Goal: Task Accomplishment & Management: Manage account settings

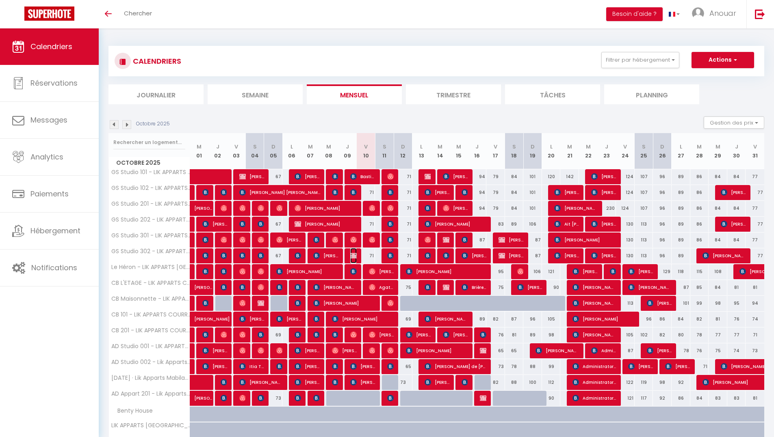
click at [351, 255] on img at bounding box center [353, 256] width 6 height 6
select select "OK"
select select "KO"
select select "0"
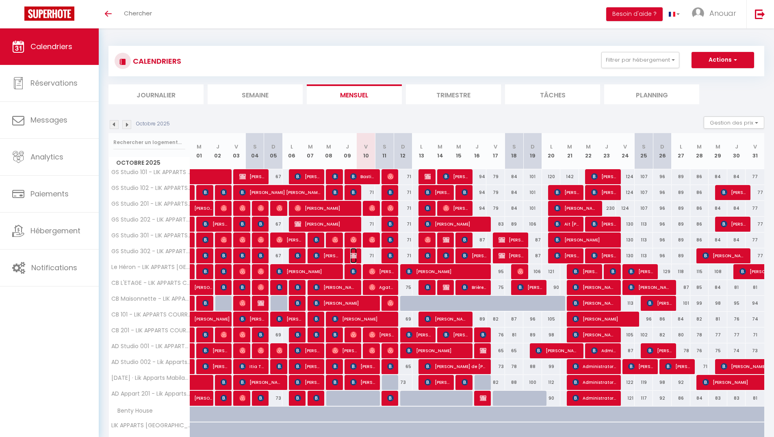
select select "1"
select select
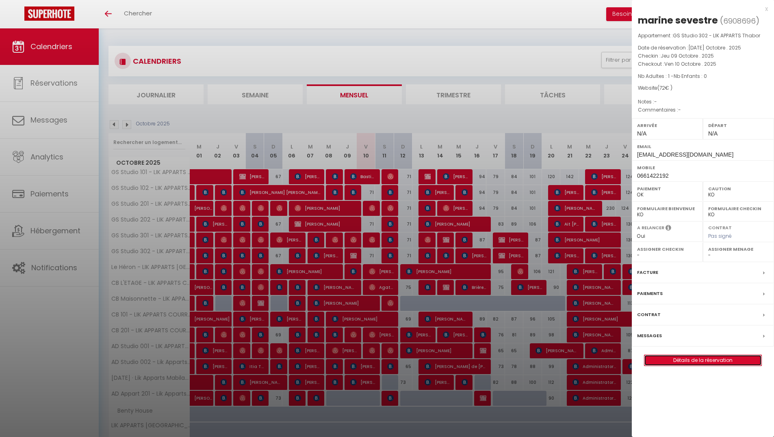
click at [696, 359] on link "Détails de la réservation" at bounding box center [702, 360] width 117 height 11
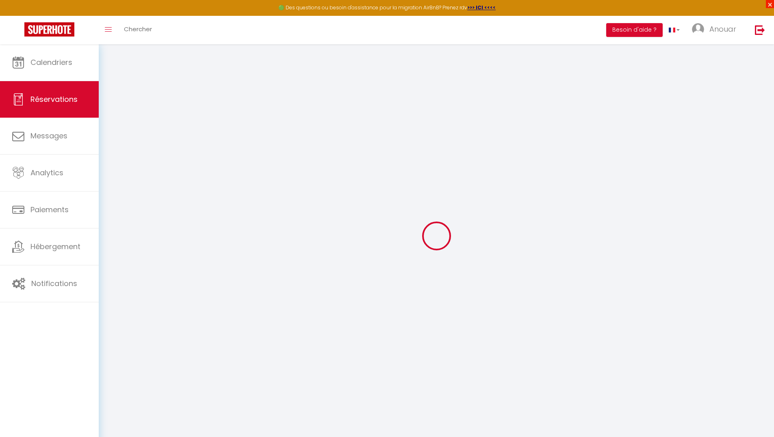
click at [766, 5] on span "×" at bounding box center [770, 4] width 8 height 8
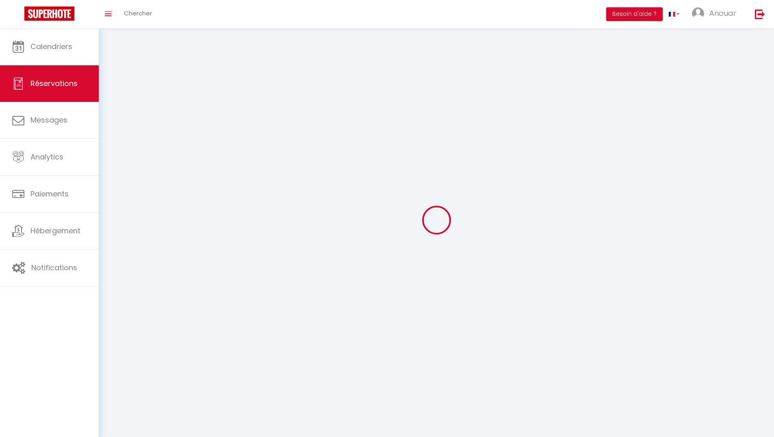
select select
checkbox input "false"
select select
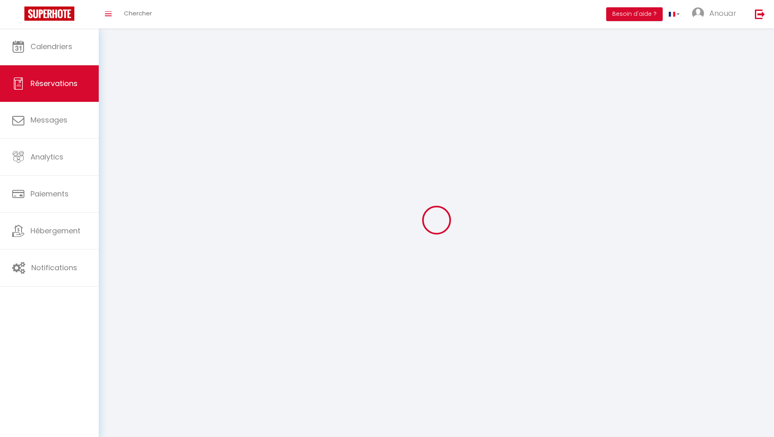
checkbox input "false"
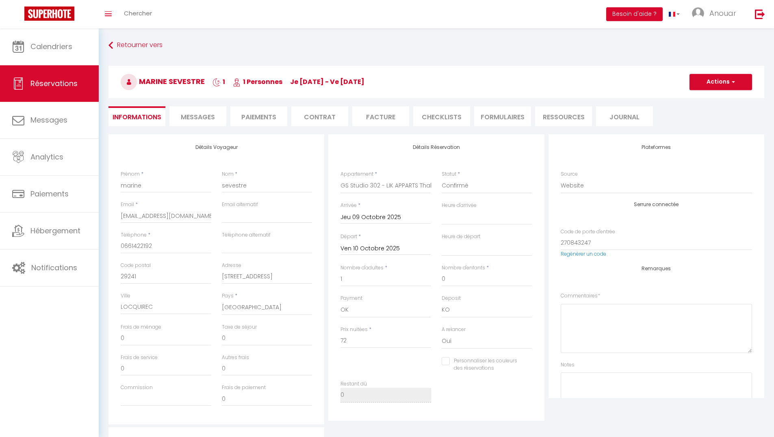
select select
checkbox input "false"
select select
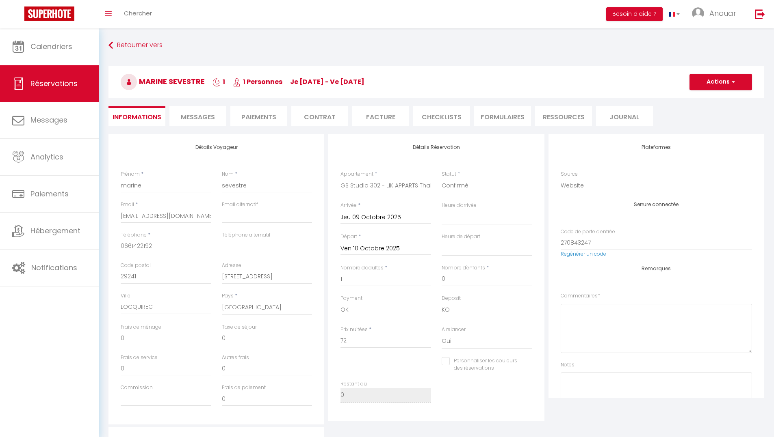
click at [201, 119] on span "Messages" at bounding box center [198, 117] width 34 height 9
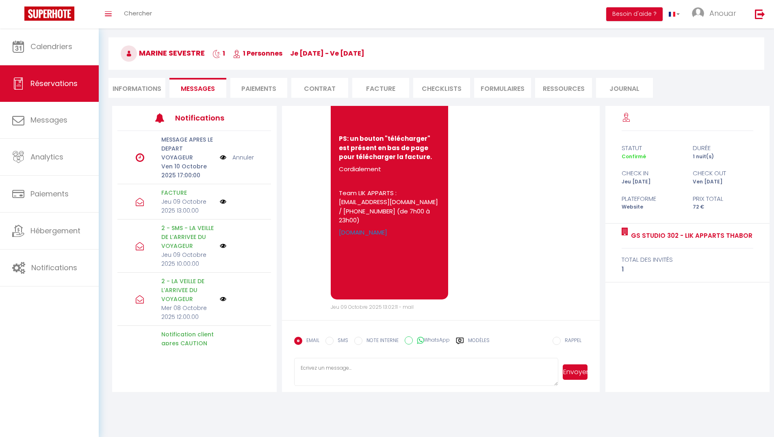
scroll to position [39, 0]
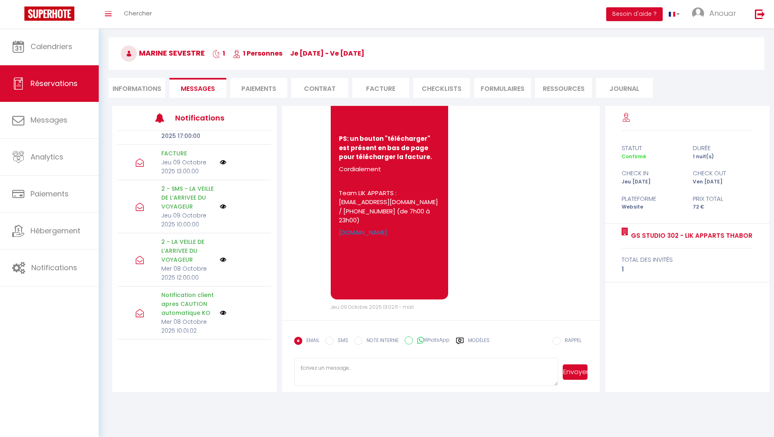
click at [151, 87] on li "Informations" at bounding box center [136, 88] width 57 height 20
select select
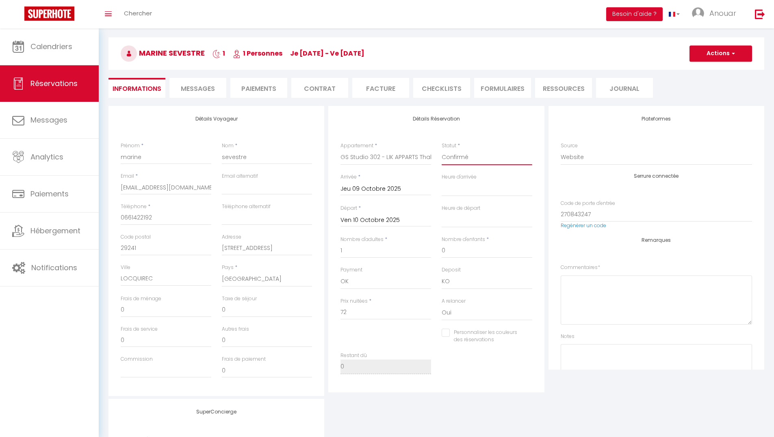
click at [497, 160] on select "Confirmé Non Confirmé Annulé Annulé par le voyageur No Show Request" at bounding box center [486, 157] width 91 height 15
select select "3"
click at [441, 150] on select "Confirmé Non Confirmé Annulé Annulé par le voyageur No Show Request" at bounding box center [486, 157] width 91 height 15
select select
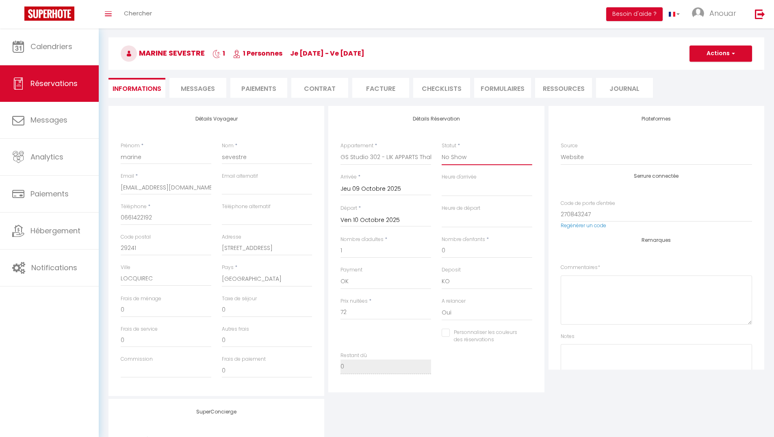
checkbox input "false"
click at [718, 57] on button "Actions" at bounding box center [720, 53] width 63 height 16
click at [710, 71] on link "Enregistrer" at bounding box center [712, 71] width 64 height 11
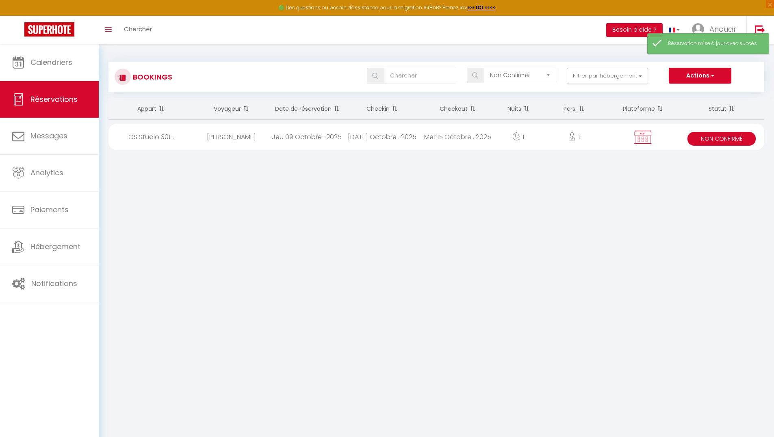
click at [404, 141] on div "Mar 14 Octobre . 2025" at bounding box center [382, 137] width 76 height 26
select select "KO"
select select "0"
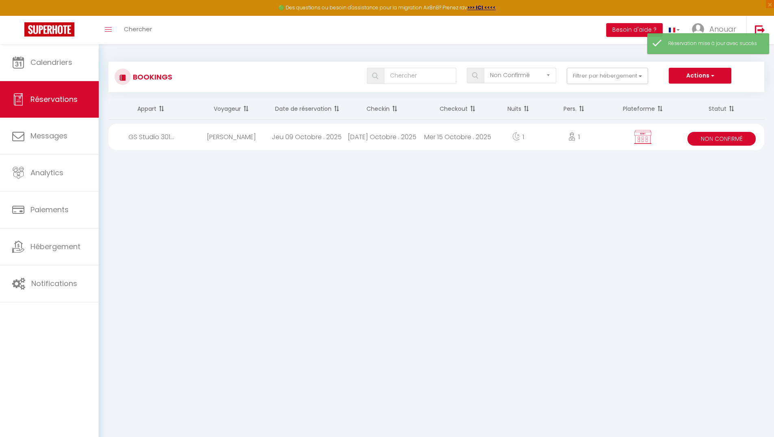
select select "1"
select select
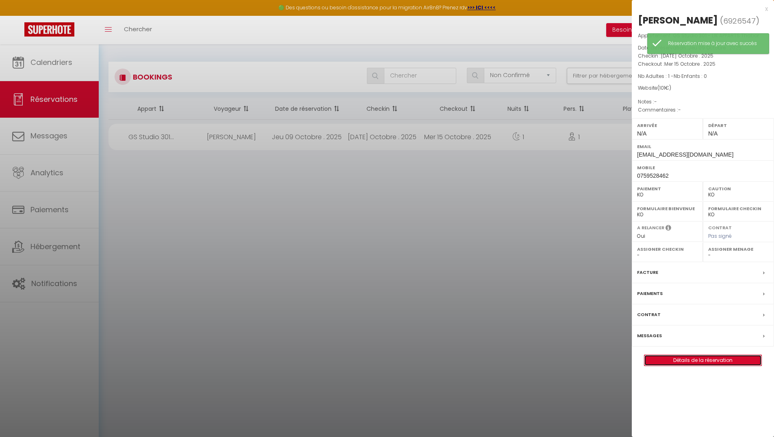
click at [677, 363] on link "Détails de la réservation" at bounding box center [702, 360] width 117 height 11
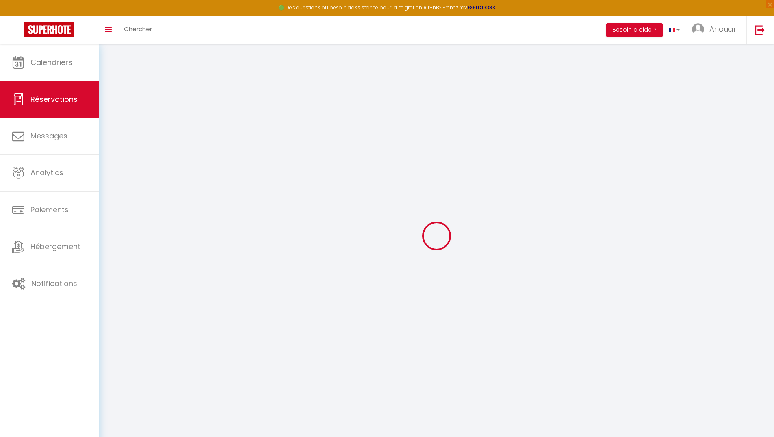
select select
checkbox input "false"
select select
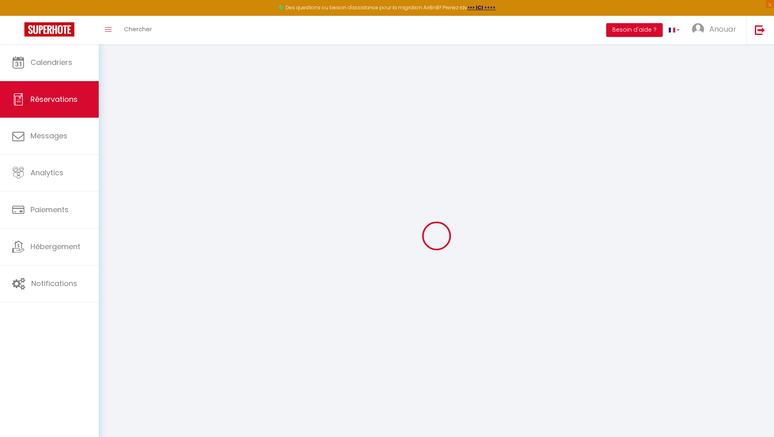
checkbox input "false"
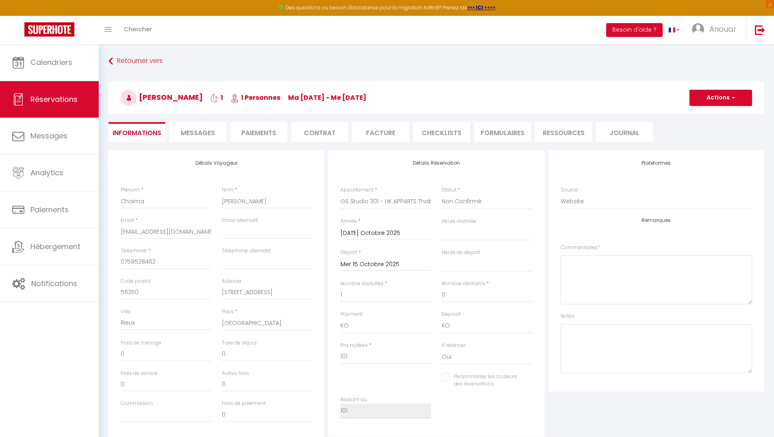
select select
checkbox input "false"
select select
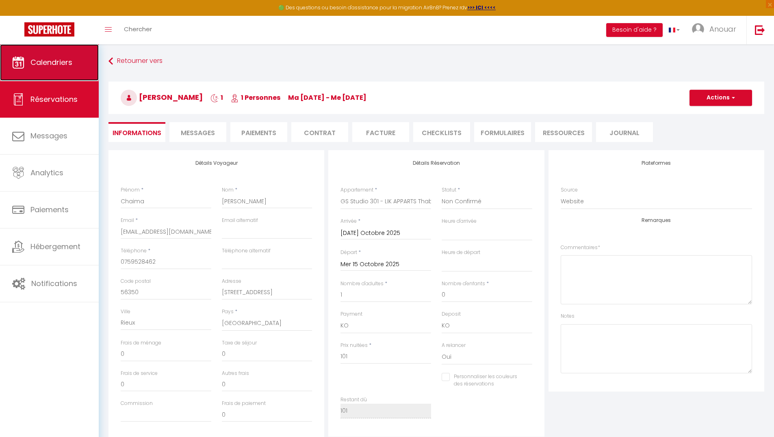
click at [58, 51] on link "Calendriers" at bounding box center [49, 62] width 99 height 37
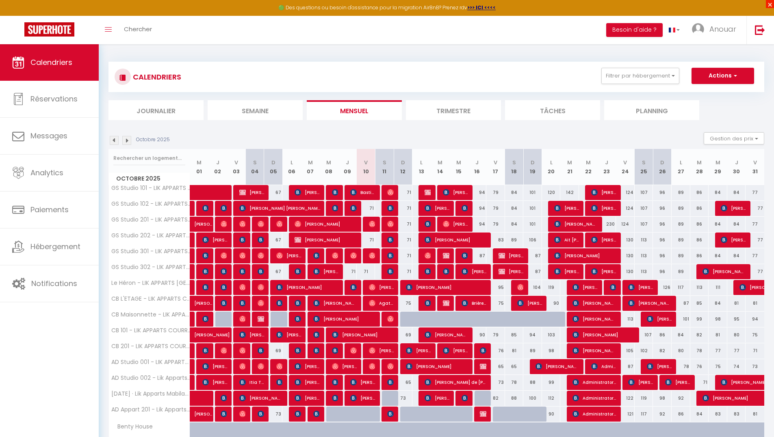
click at [770, 4] on span "×" at bounding box center [770, 4] width 8 height 8
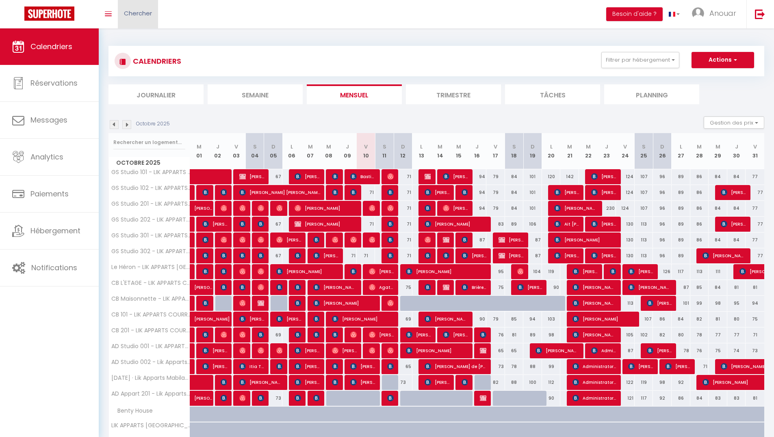
click at [133, 11] on span "Chercher" at bounding box center [138, 13] width 28 height 9
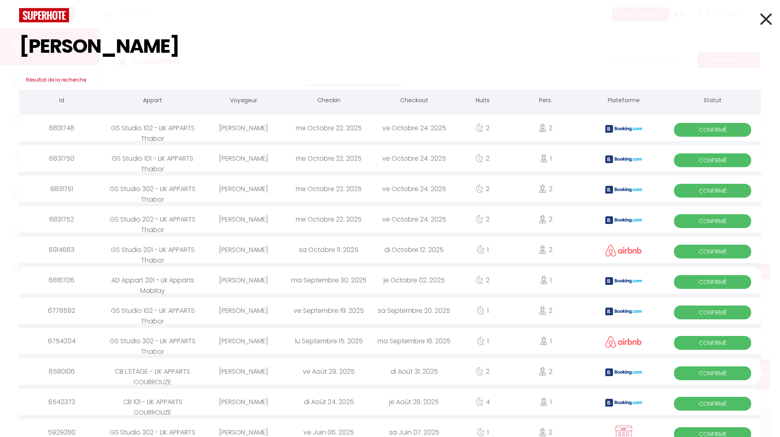
type input "mathieu"
click at [248, 126] on div "[PERSON_NAME]" at bounding box center [243, 128] width 85 height 26
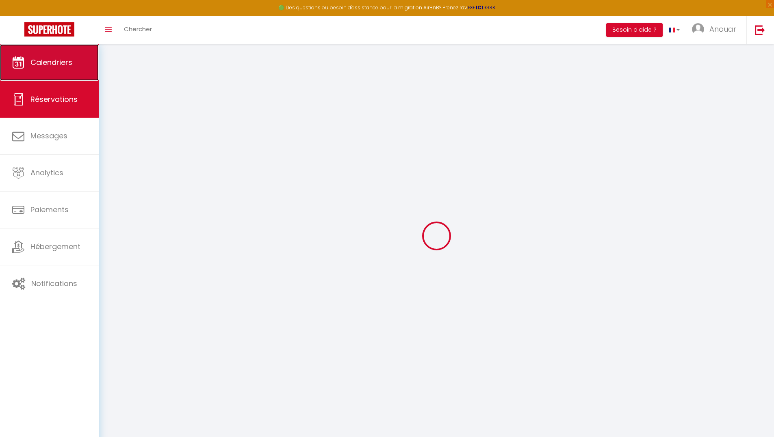
click at [55, 58] on span "Calendriers" at bounding box center [51, 62] width 42 height 10
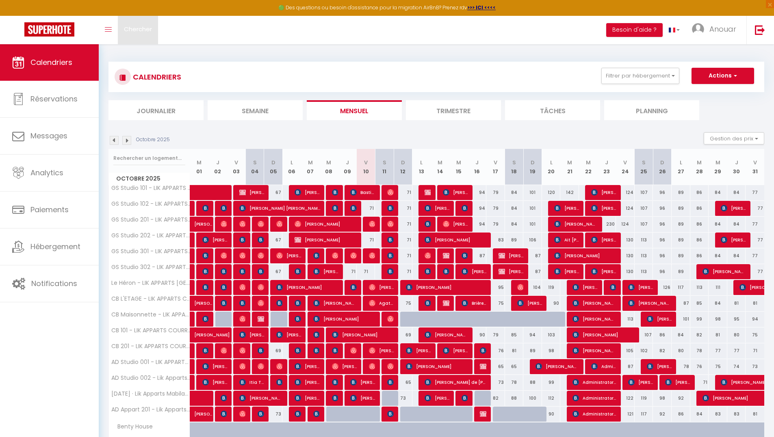
click at [149, 37] on link "Chercher" at bounding box center [138, 30] width 40 height 28
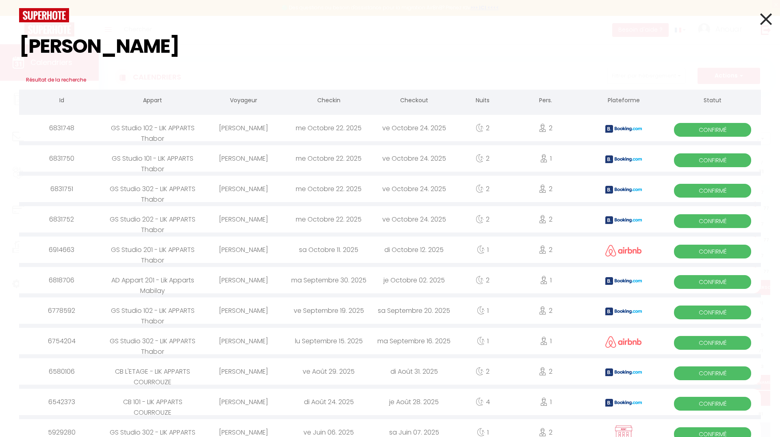
type input "mathieu"
click at [188, 160] on div "GS Studio 101 - LIK APPARTS Thabor" at bounding box center [152, 158] width 96 height 26
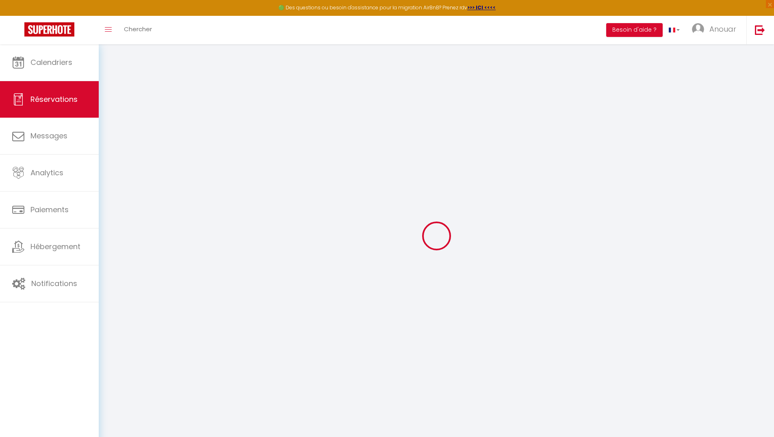
select select
checkbox input "false"
select select
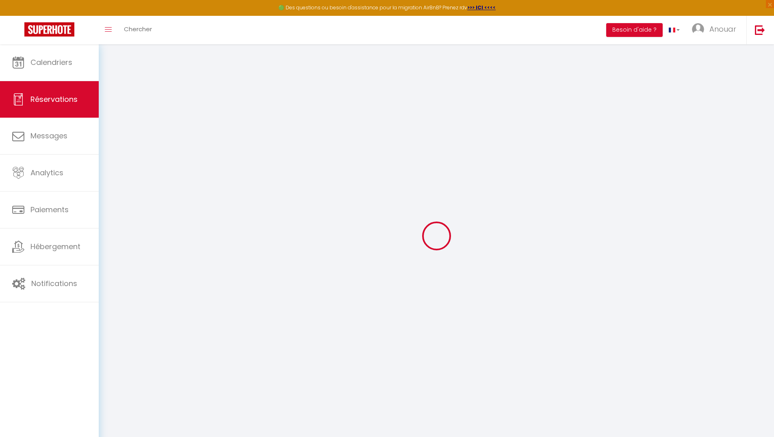
checkbox input "false"
type textarea "I am travelling for business and I may be using a business credit card. This gu…"
type input "4.78"
select select
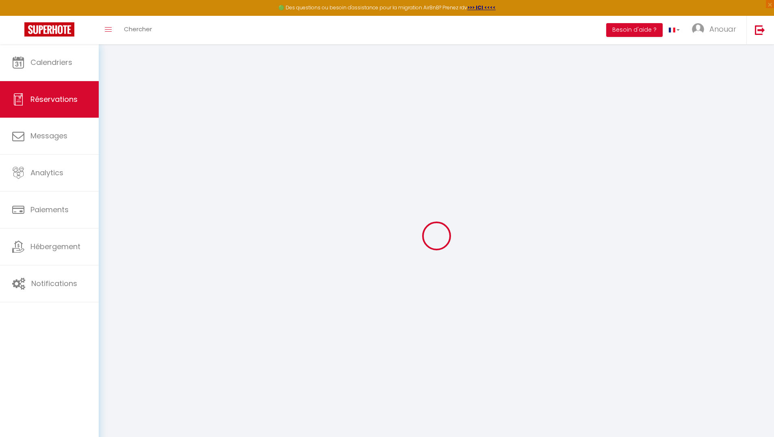
checkbox input "false"
select select
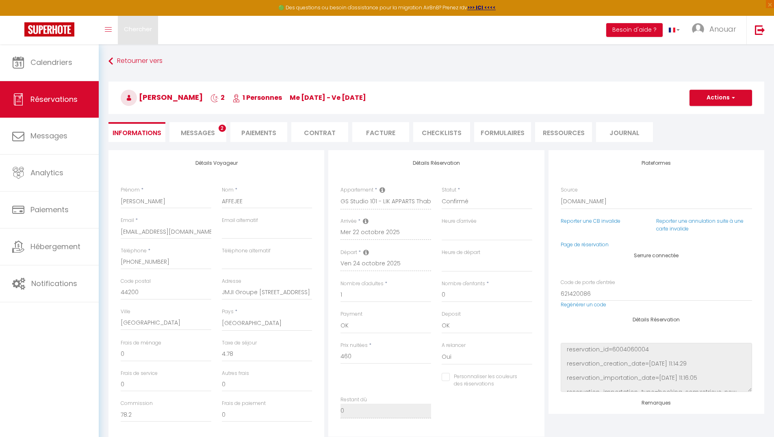
click at [136, 28] on span "Chercher" at bounding box center [138, 29] width 28 height 9
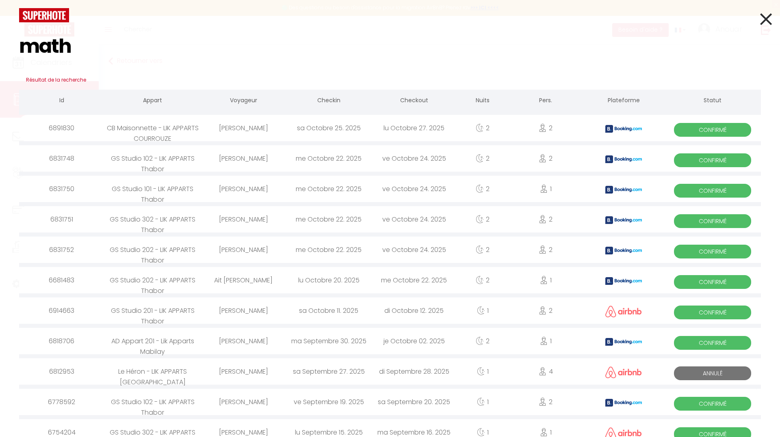
type input "math"
click at [166, 159] on div "GS Studio 102 - LIK APPARTS Thabor" at bounding box center [152, 158] width 96 height 26
select select
checkbox input "false"
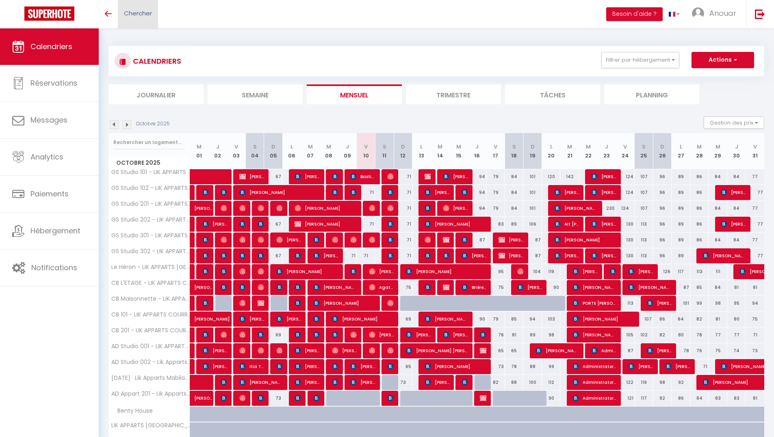
click at [144, 16] on span "Chercher" at bounding box center [138, 13] width 28 height 9
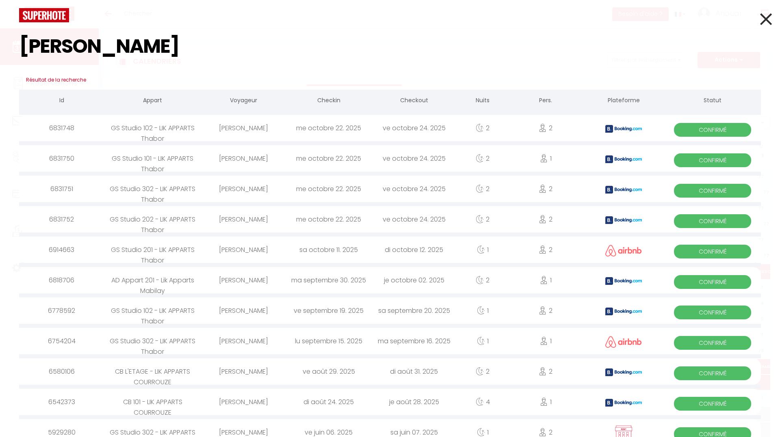
type input "[PERSON_NAME]"
click at [258, 156] on div "[PERSON_NAME]" at bounding box center [243, 158] width 85 height 26
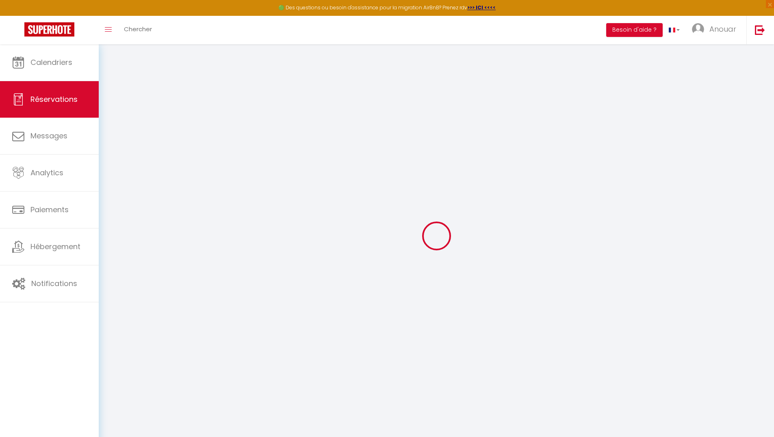
select select
checkbox input "false"
select select
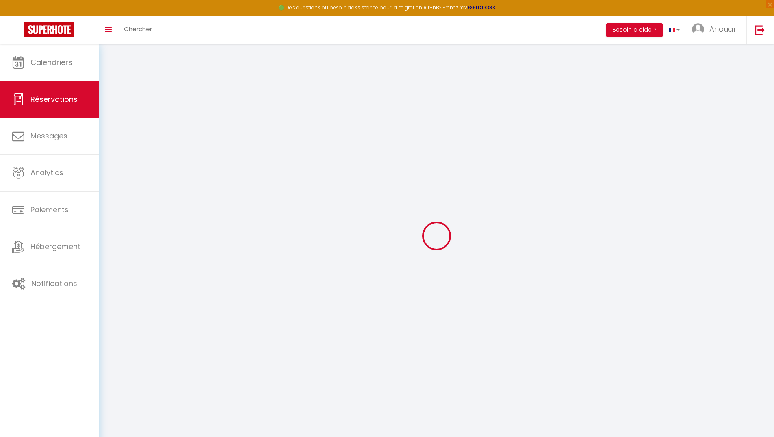
checkbox input "false"
type textarea "I am travelling for business and I may be using a business credit card. This gu…"
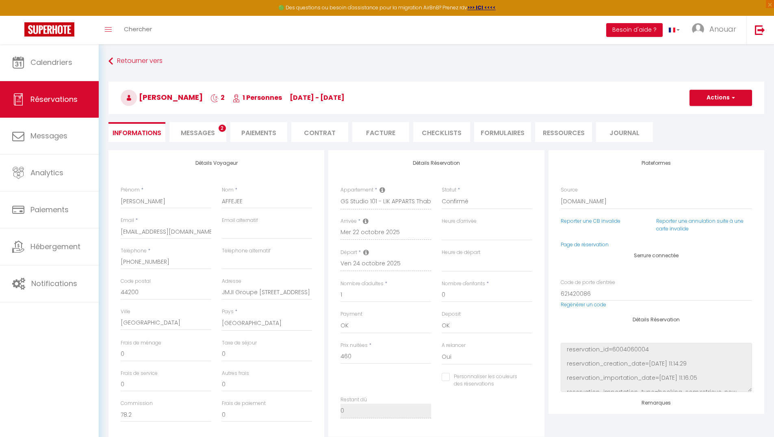
type input "4.78"
select select
checkbox input "false"
select select
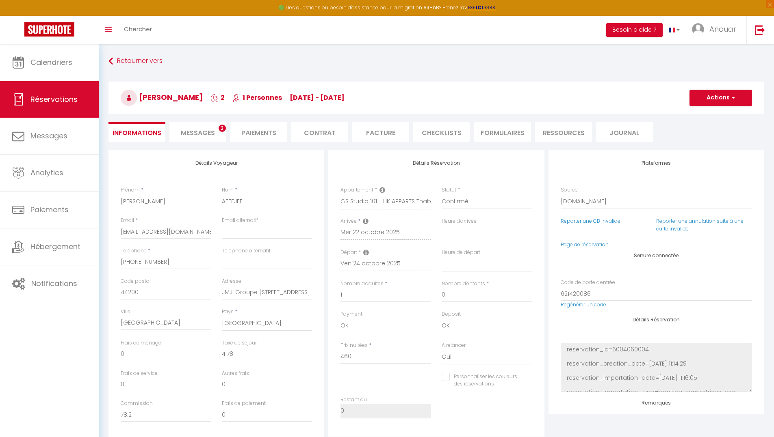
select select
drag, startPoint x: 205, startPoint y: 97, endPoint x: 142, endPoint y: 102, distance: 63.1
click at [142, 104] on h3 "Mathieu AFFEJEE 2 1 Personnes me 22 Oct - ve 24 Oct" at bounding box center [436, 98] width 656 height 32
copy span "[PERSON_NAME]"
click at [208, 134] on span "Messages" at bounding box center [198, 132] width 34 height 9
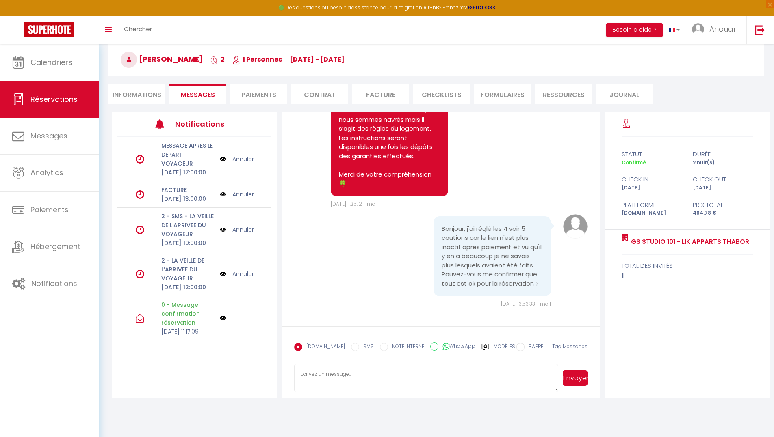
scroll to position [44, 0]
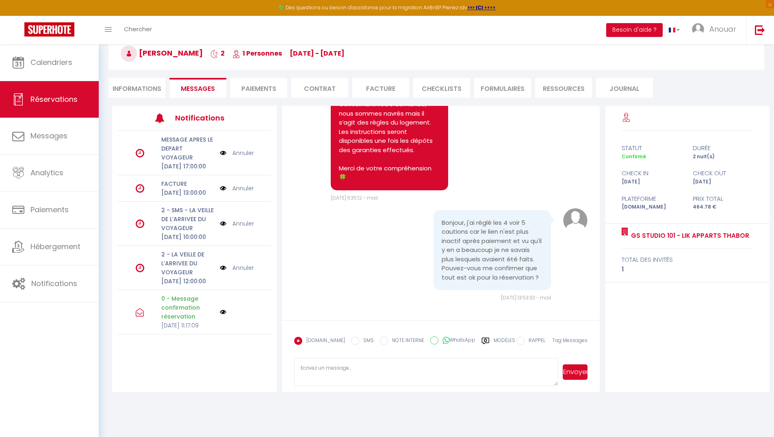
click at [145, 90] on li "Informations" at bounding box center [136, 88] width 57 height 20
select select
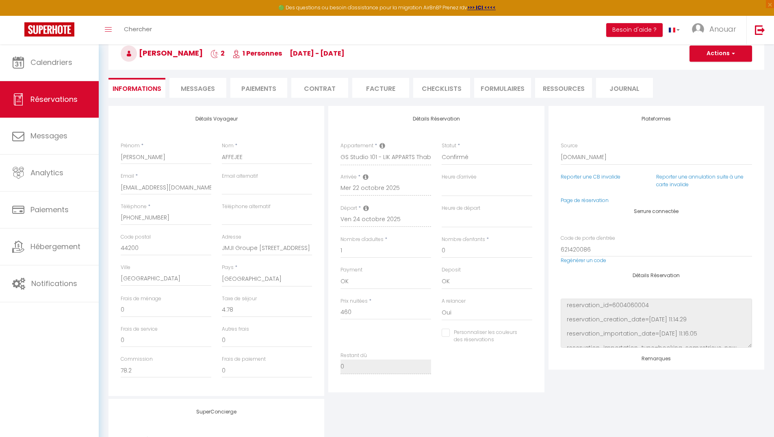
click at [205, 88] on span "Messages" at bounding box center [198, 88] width 34 height 9
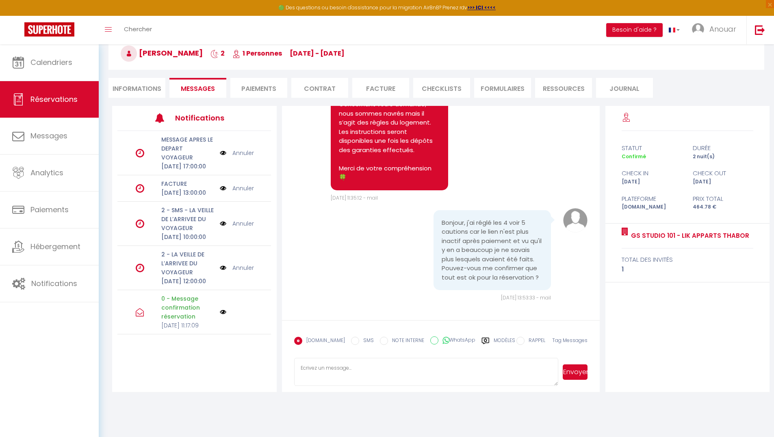
click at [365, 372] on textarea at bounding box center [426, 372] width 264 height 28
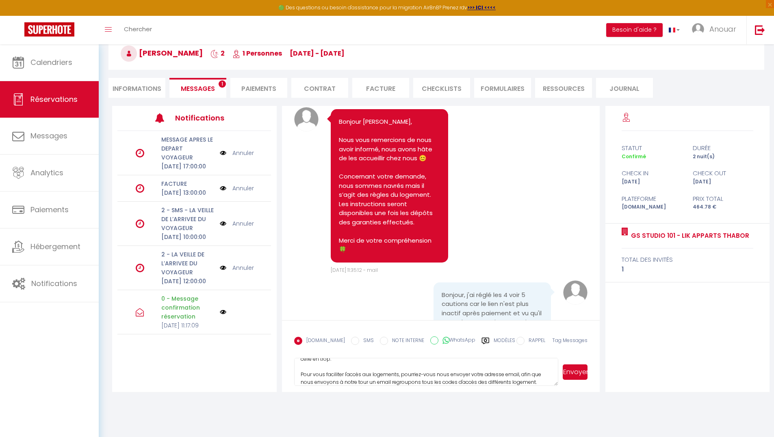
scroll to position [6226, 0]
type textarea "Bonjour Mathieu, Nous vous confirmons qu'à présent toutes vos réservations sont…"
click at [580, 373] on button "Envoyer" at bounding box center [575, 372] width 25 height 15
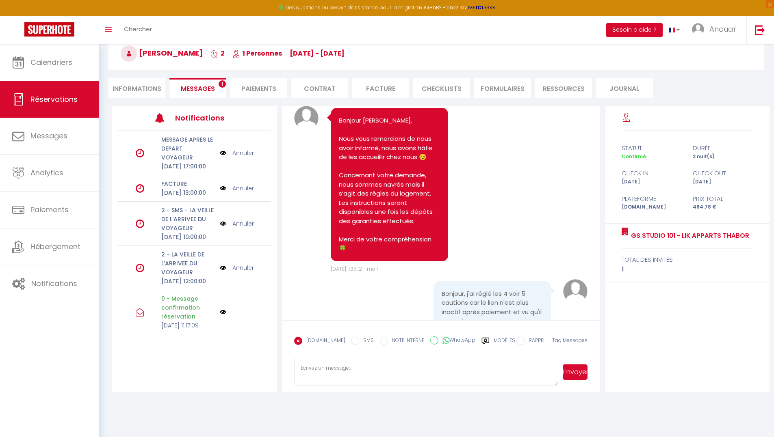
scroll to position [6626, 0]
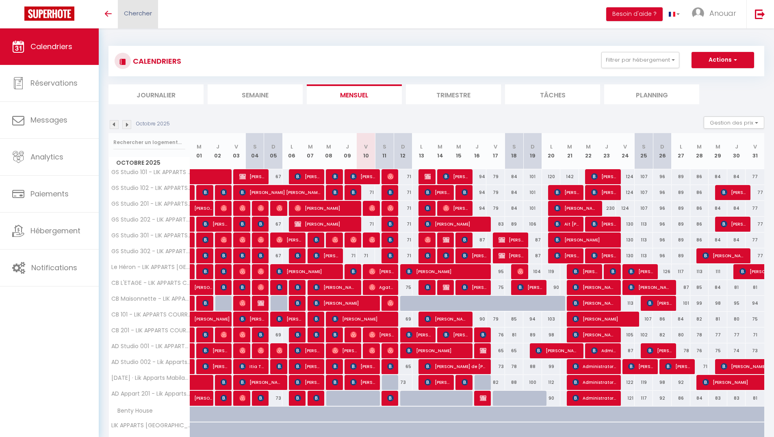
click at [138, 8] on link "Chercher" at bounding box center [138, 14] width 40 height 28
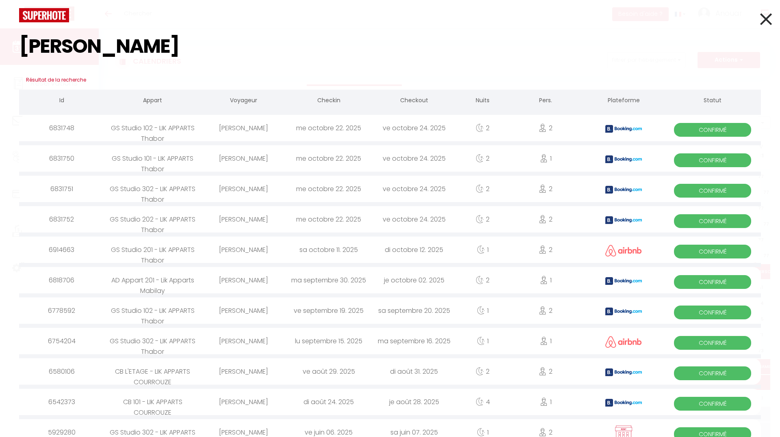
type input "mathieu"
click at [180, 190] on div "GS Studio 302 - LIK APPARTS Thabor" at bounding box center [152, 189] width 96 height 26
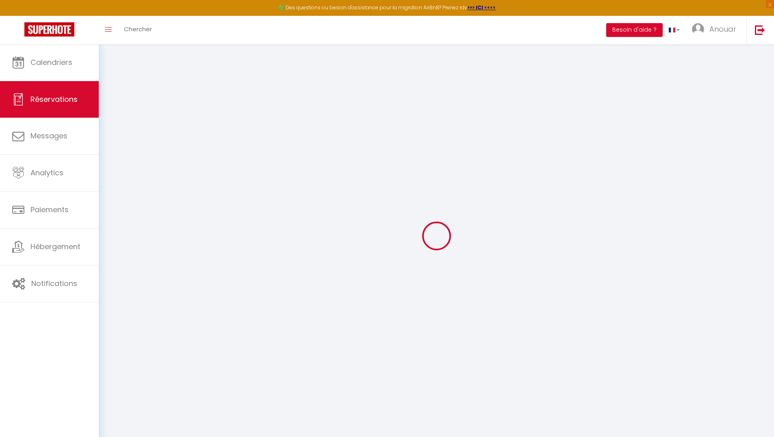
select select
checkbox input "false"
select select
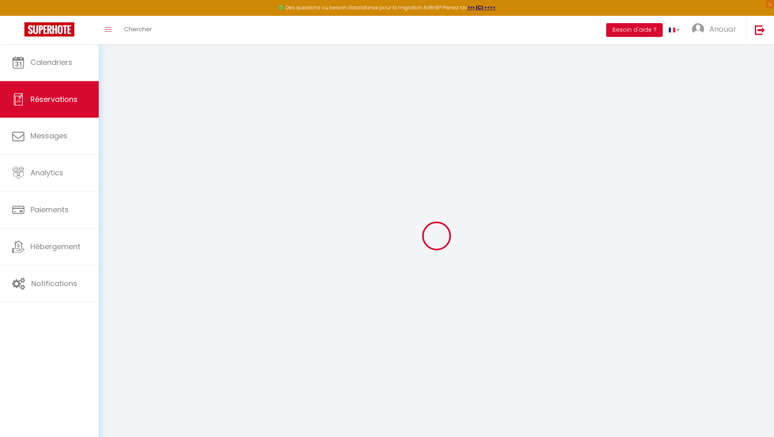
checkbox input "false"
type textarea "I am travelling for business and I may be using a business credit card. This gu…"
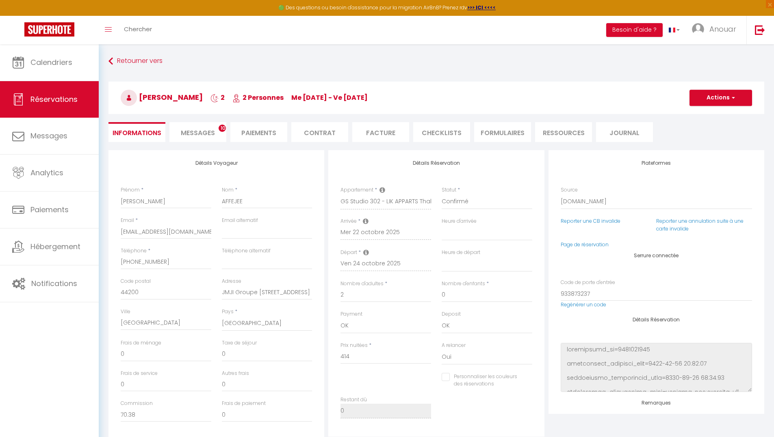
type input "4.31"
select select
checkbox input "false"
select select
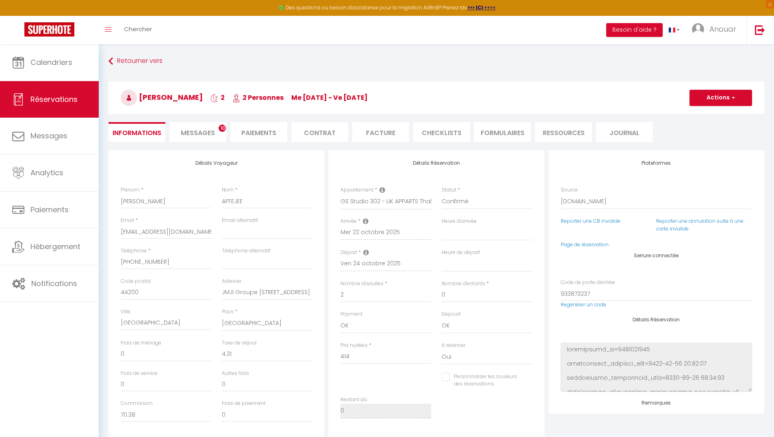
select select
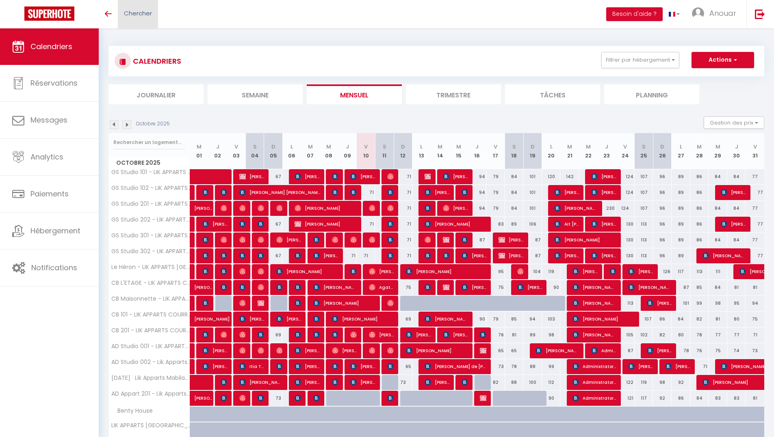
click at [155, 13] on link "Chercher" at bounding box center [138, 14] width 40 height 28
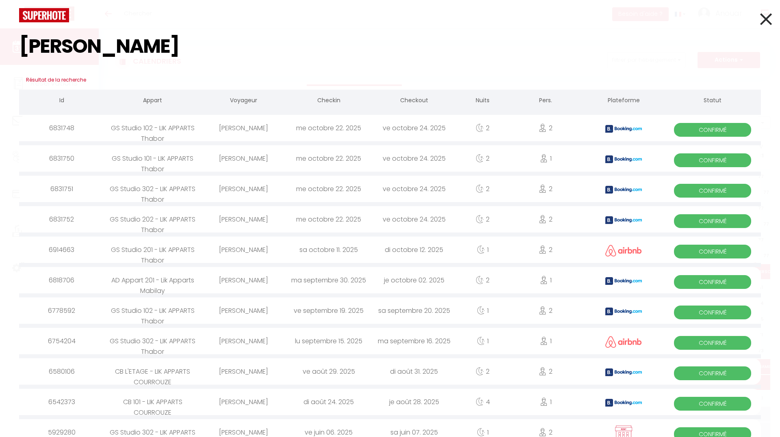
type input "mathieu"
click at [178, 222] on div "GS Studio 202 - LIK APPARTS Thabor" at bounding box center [152, 219] width 96 height 26
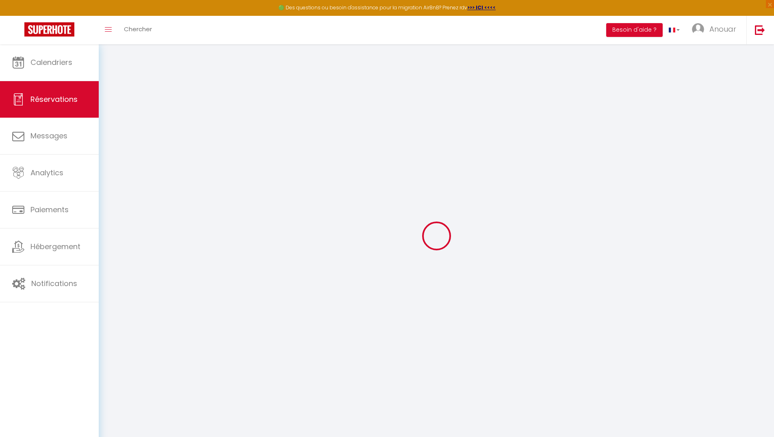
type input "[PERSON_NAME]"
type input "AFFEJEE"
type input "[EMAIL_ADDRESS][DOMAIN_NAME]"
type input "contact@costructor.co"
type input "[PHONE_NUMBER]"
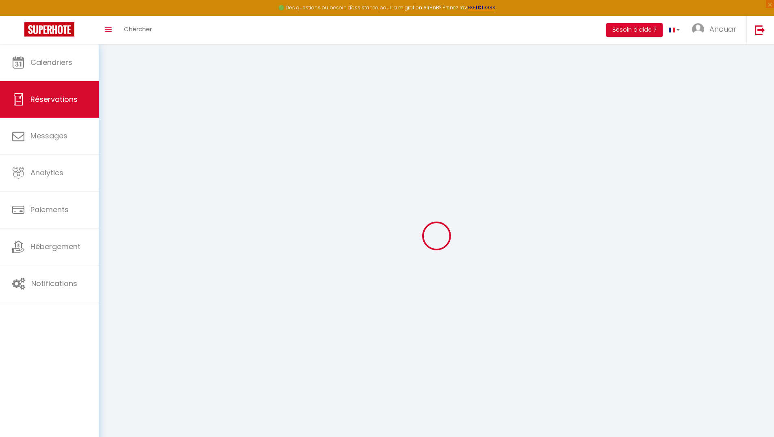
type input "0769033265"
type input "44200"
type input "JMJI Groupe [STREET_ADDRESS]"
type input "[GEOGRAPHIC_DATA]"
select select "FR"
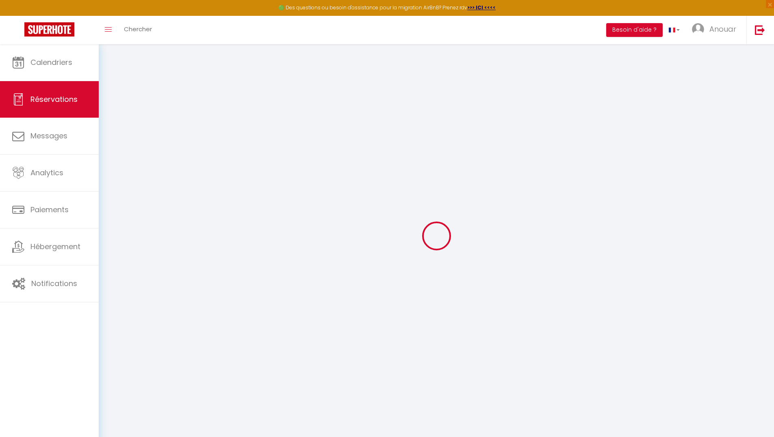
type input "70.38"
select select "5833"
select select "1"
select select
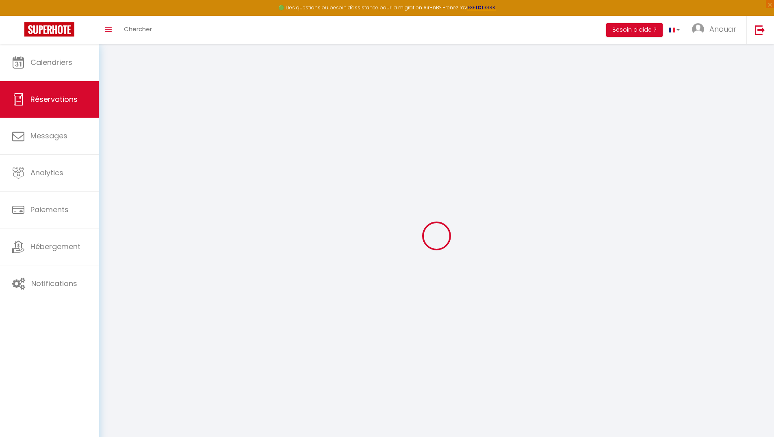
type input "2"
select select "12"
select select "15"
type input "414"
checkbox input "false"
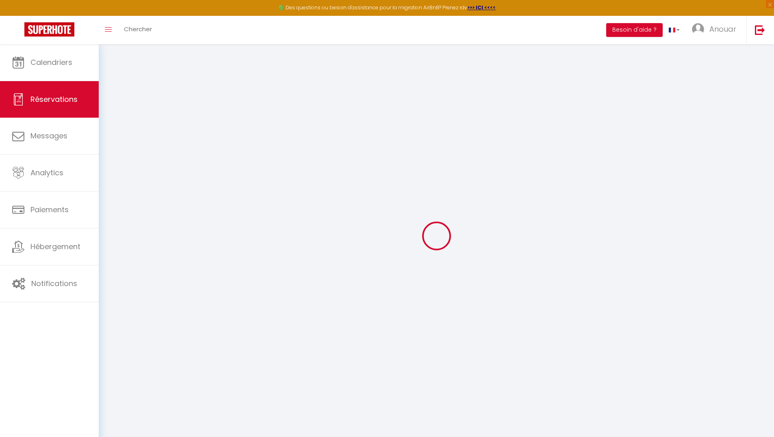
type input "0"
select select "2"
type input "0"
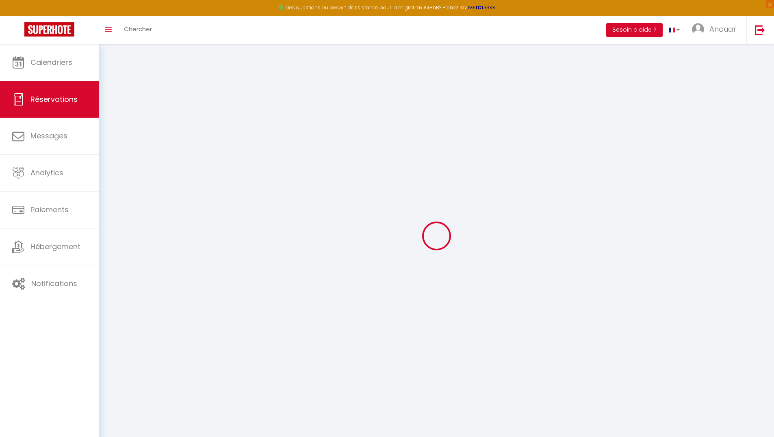
select select
checkbox input "false"
select select
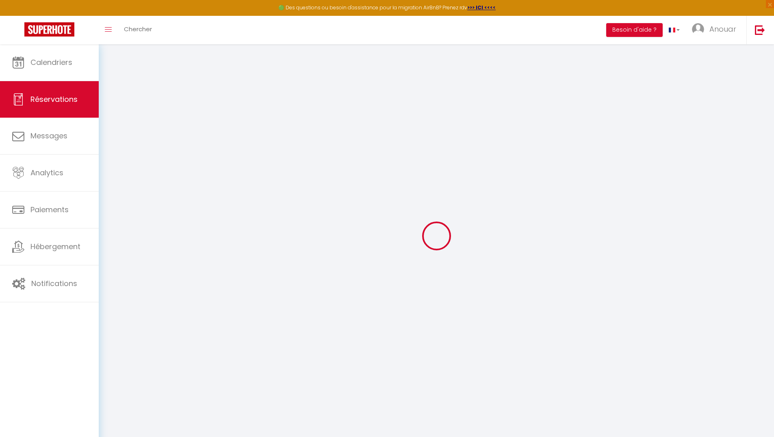
checkbox input "false"
select select
checkbox input "false"
type textarea "I am travelling for business and I may be using a business credit card. This gu…"
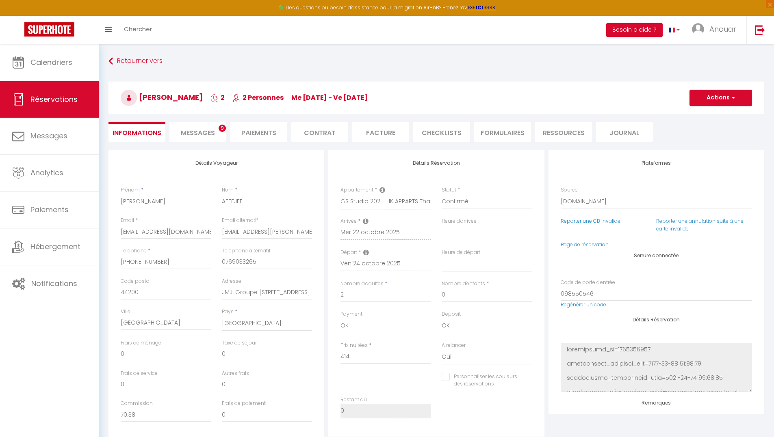
type input "4.31"
select select
checkbox input "false"
select select "15:00"
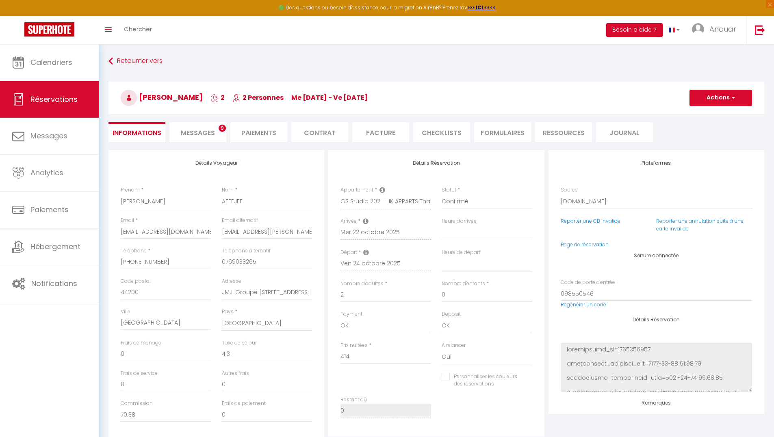
select select "10:00"
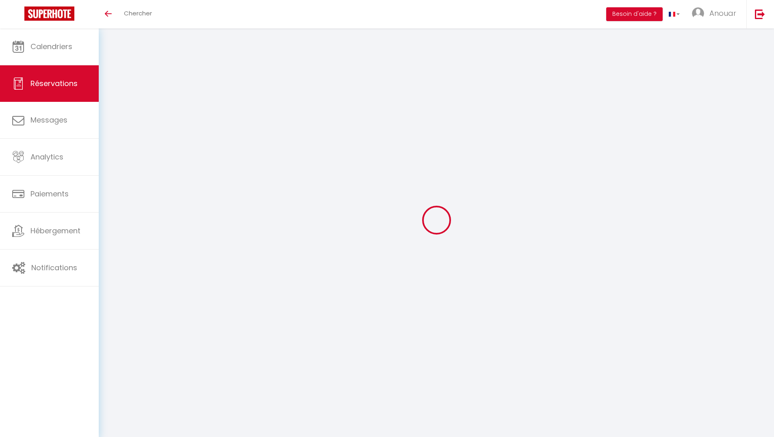
select select
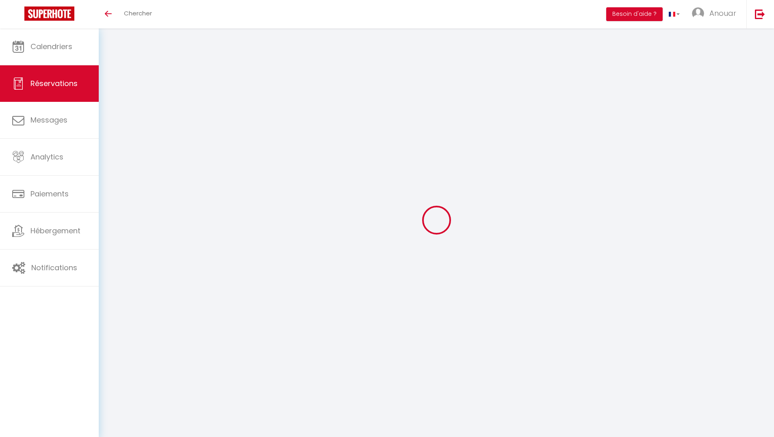
select select
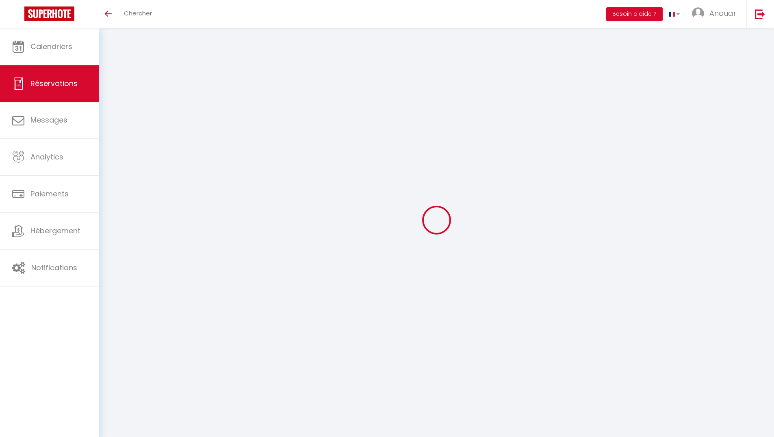
checkbox input "false"
select select
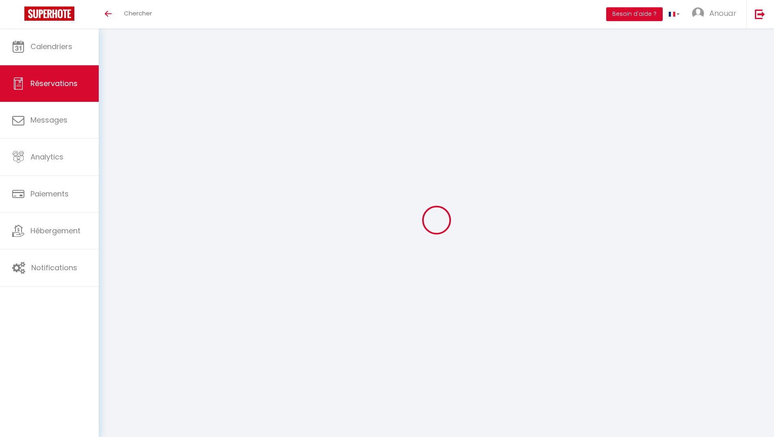
select select
checkbox input "false"
select select
type input "[PERSON_NAME]"
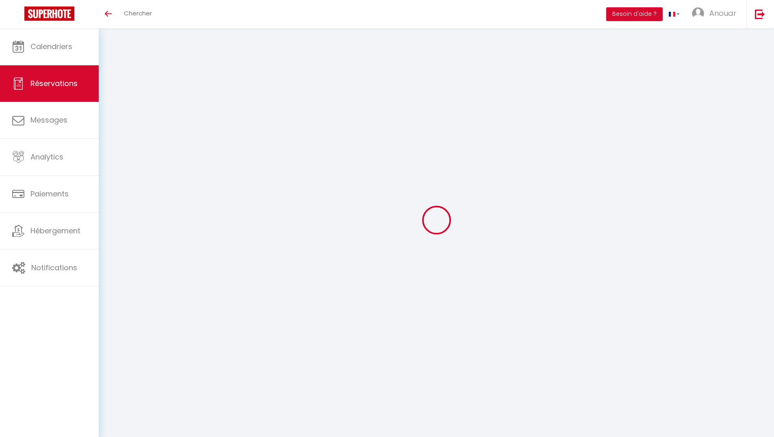
type input "AFFEJEE"
type input "[EMAIL_ADDRESS][DOMAIN_NAME]"
type input "[PHONE_NUMBER]"
type input "44200"
type input "JMJI Groupe [STREET_ADDRESS]"
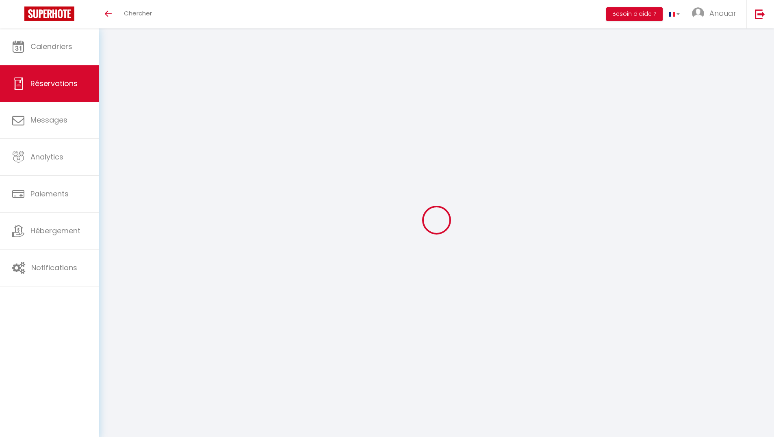
type input "[GEOGRAPHIC_DATA]"
select select "FR"
type input "70.38"
select select "5832"
select select "1"
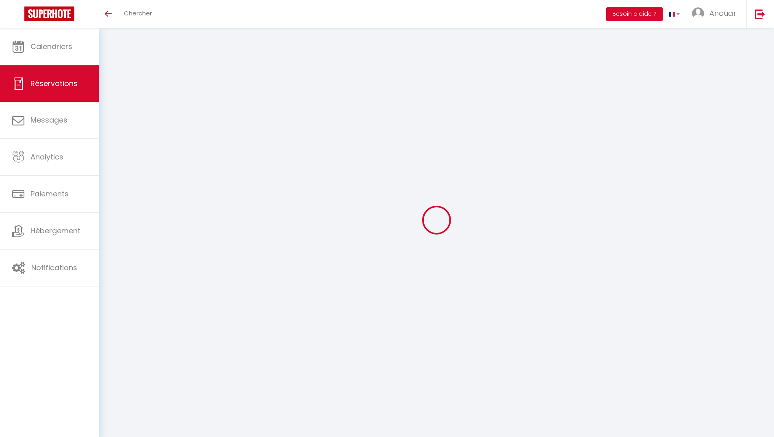
select select
type input "2"
select select "12"
select select "15"
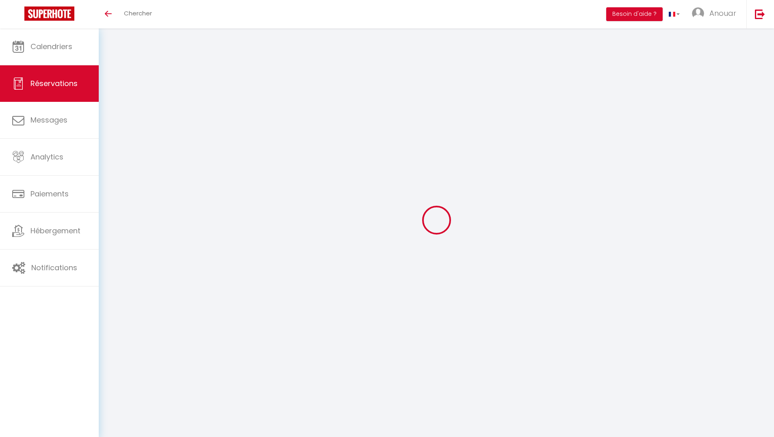
type input "414"
checkbox input "false"
type input "0"
select select "2"
type input "0"
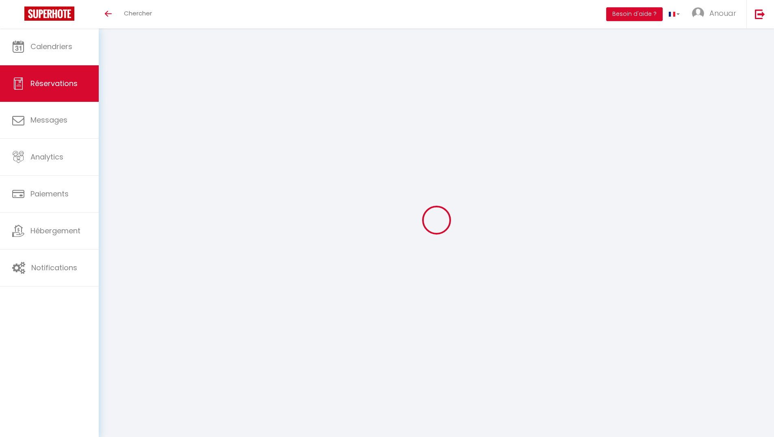
type input "0"
select select
checkbox input "false"
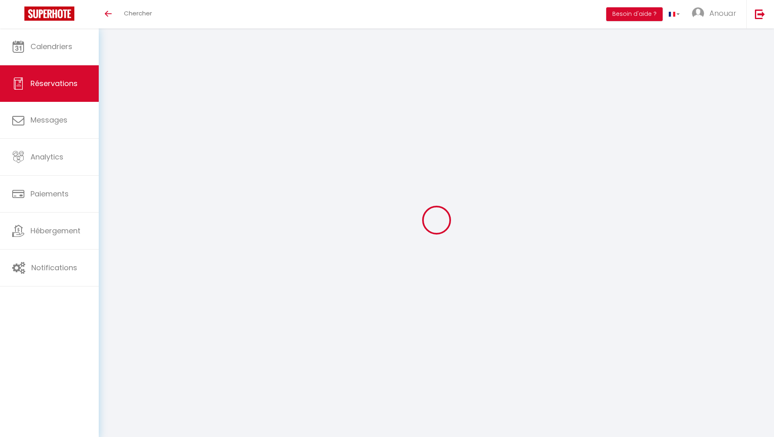
select select
checkbox input "false"
type input "4.31"
select select
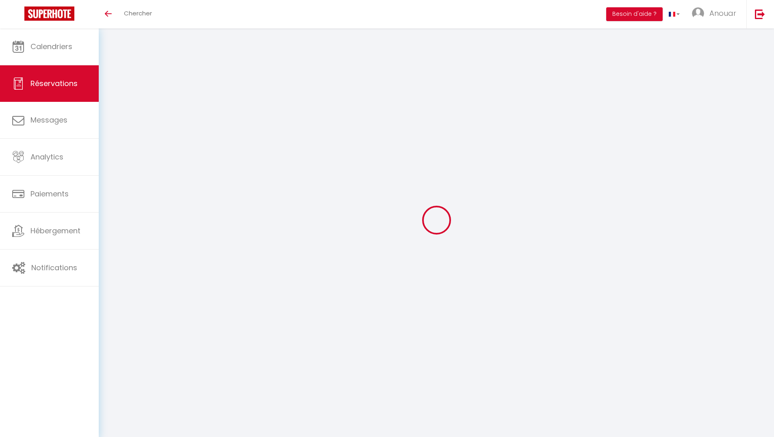
select select
checkbox input "false"
select select
